Goal: Check status: Check status

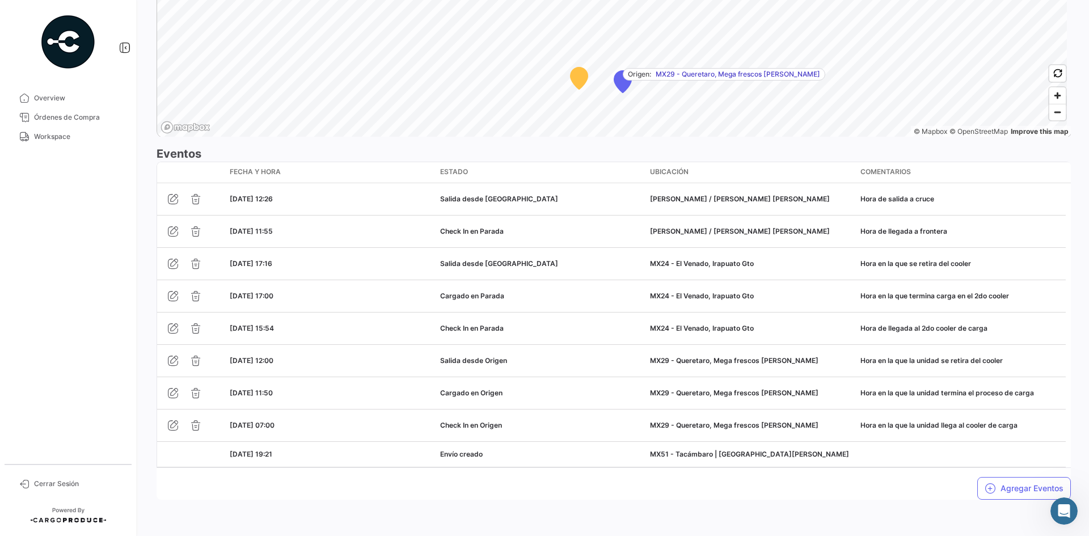
scroll to position [82, 0]
click at [97, 140] on span "Workspace" at bounding box center [78, 137] width 89 height 10
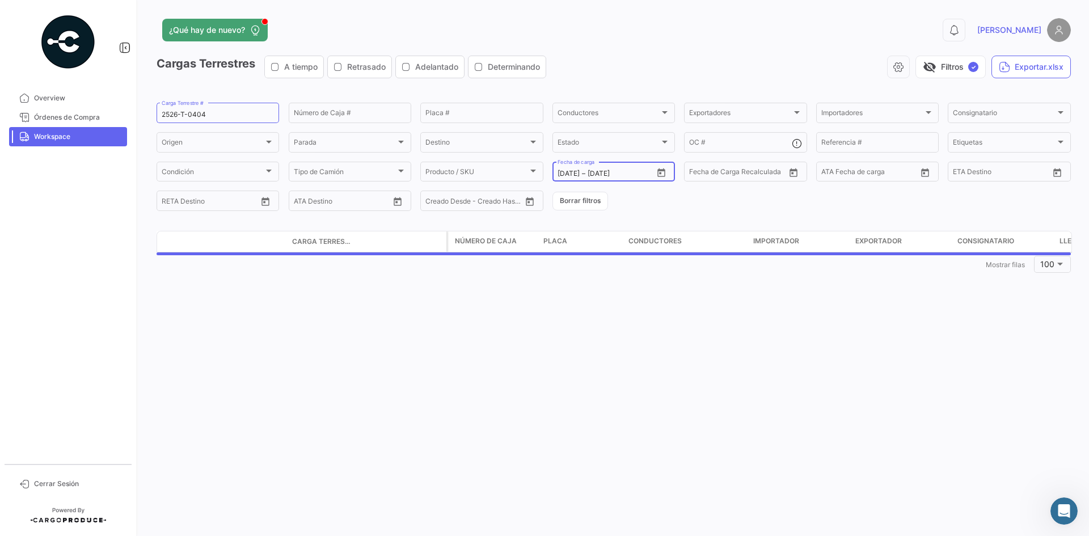
click at [667, 176] on button "Open calendar" at bounding box center [661, 172] width 17 height 17
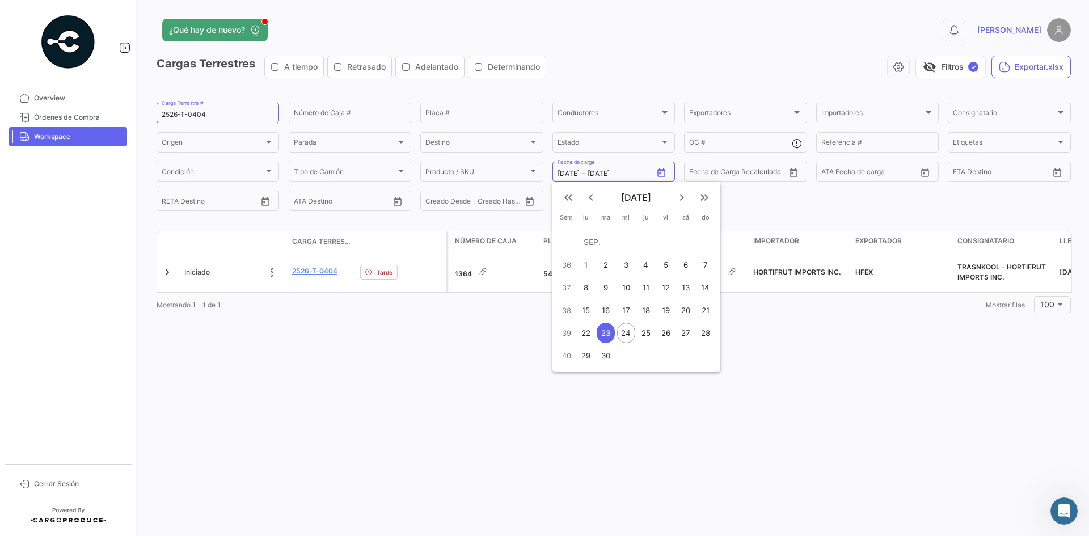
click at [647, 332] on div "25" at bounding box center [646, 333] width 18 height 20
type input "[DATE]"
click at [647, 332] on div "25" at bounding box center [646, 333] width 18 height 20
type input "[DATE]"
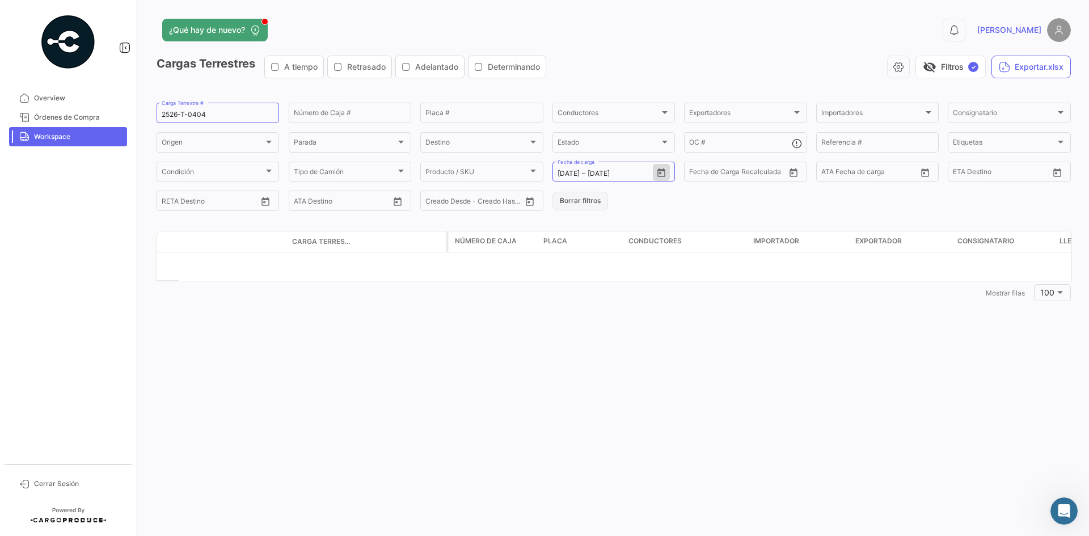
click at [570, 203] on button "Borrar filtros" at bounding box center [581, 201] width 56 height 19
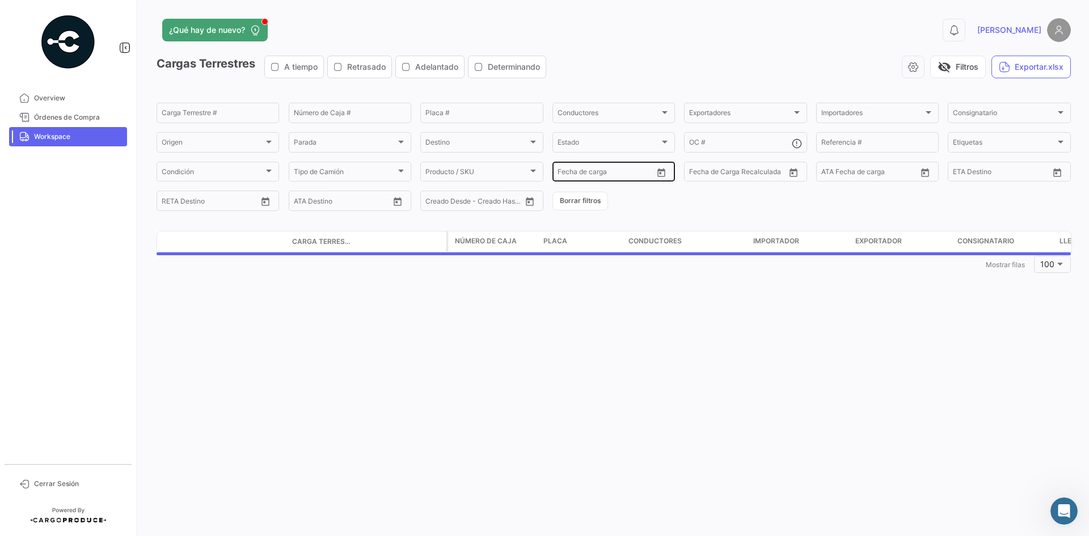
click at [661, 175] on icon "Open calendar" at bounding box center [662, 173] width 10 height 10
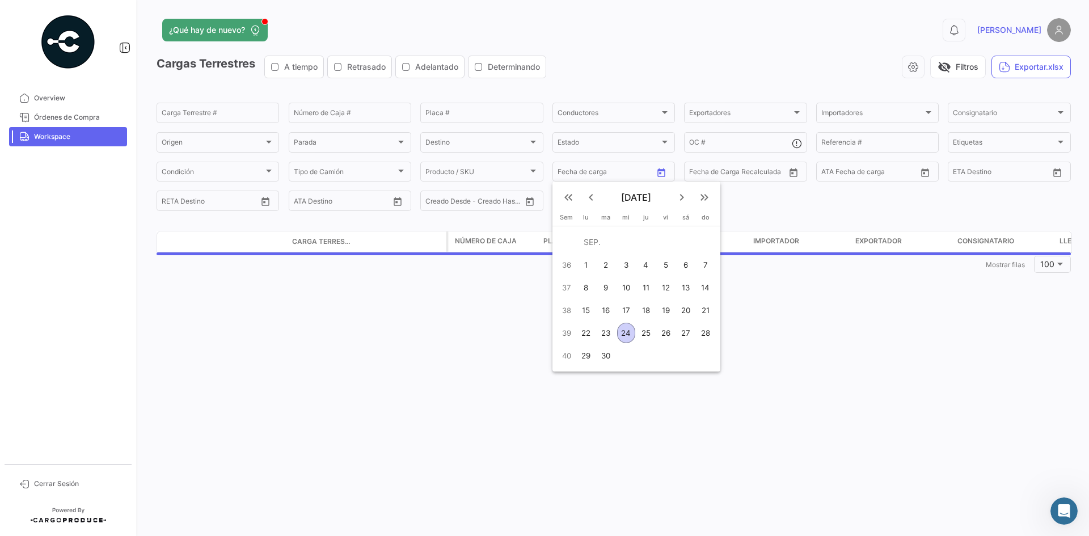
click at [643, 335] on div "25" at bounding box center [646, 333] width 18 height 20
type input "[DATE]"
click at [643, 335] on div "25" at bounding box center [646, 333] width 18 height 20
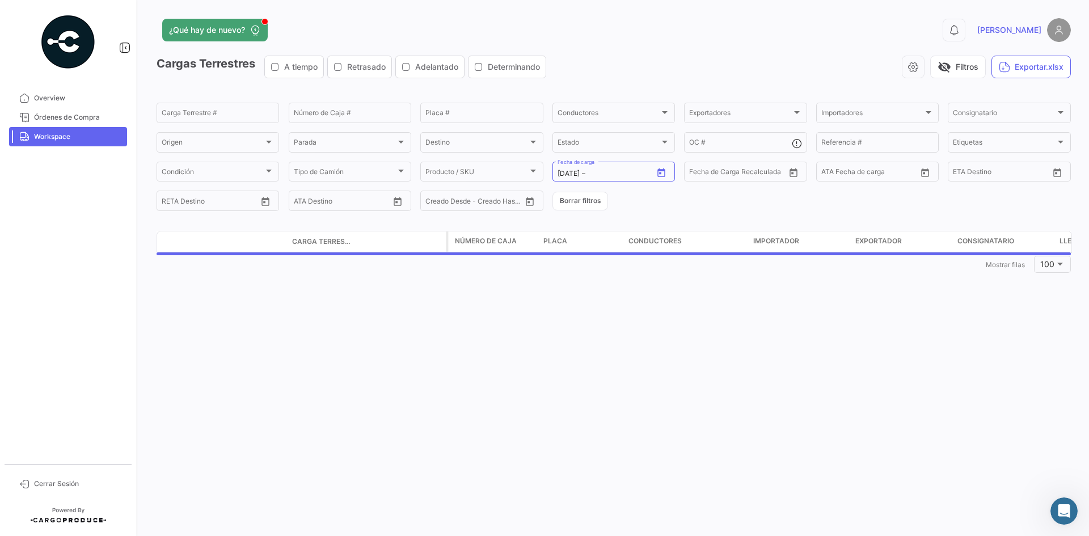
type input "[DATE]"
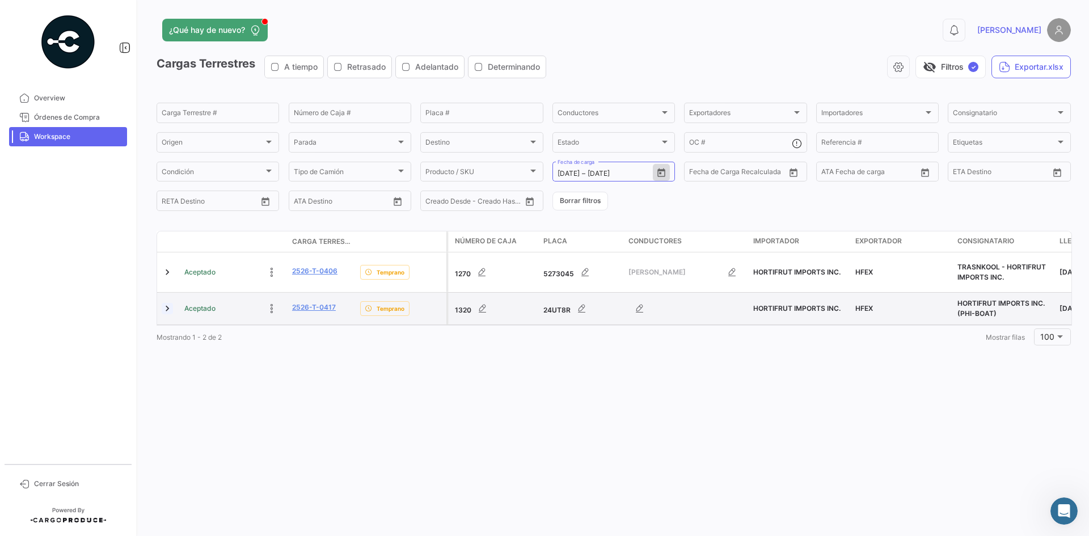
click at [167, 312] on link at bounding box center [167, 308] width 11 height 11
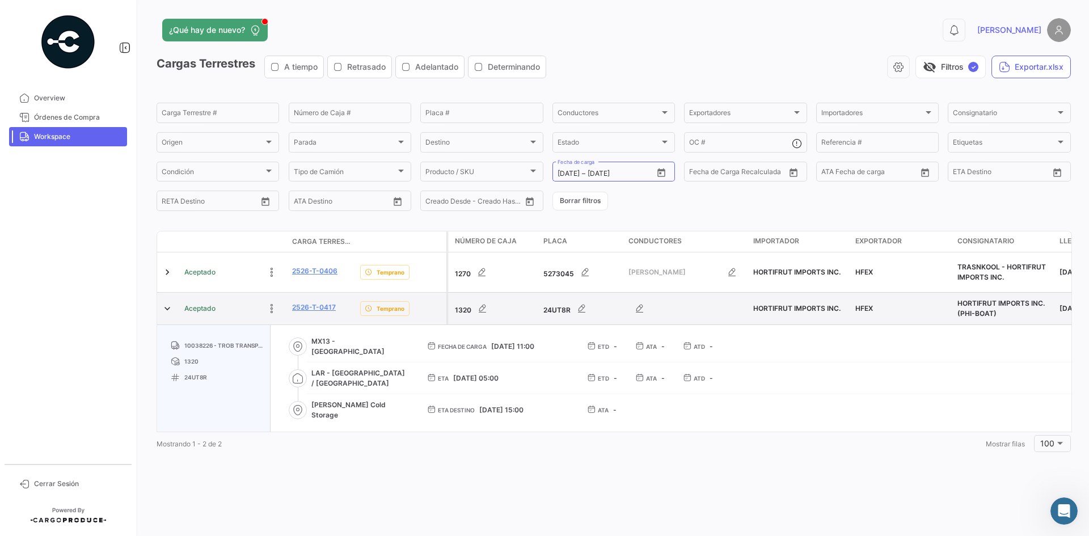
drag, startPoint x: 344, startPoint y: 305, endPoint x: 285, endPoint y: 311, distance: 58.7
click at [285, 311] on div "Aceptado 2526-T-0417 Temprano" at bounding box center [301, 309] width 289 height 32
copy div "2526-T-0417"
